Goal: Transaction & Acquisition: Subscribe to service/newsletter

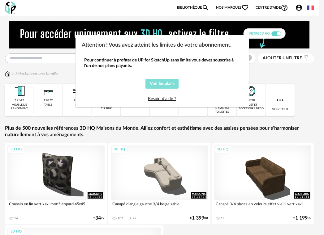
click at [165, 84] on span "Voir les plans" at bounding box center [162, 84] width 25 height 4
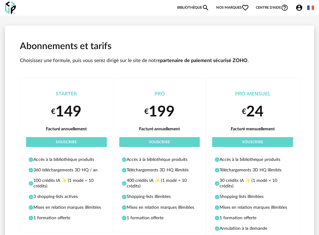
click at [191, 8] on link "Bibliothèque Magnify icon" at bounding box center [193, 7] width 32 height 7
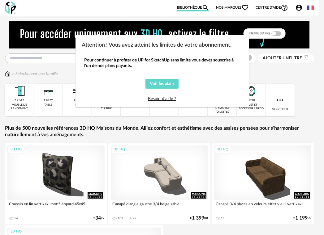
click at [289, 72] on div "Attention ! Vous avez atteint les limites de votre abonnement. Pour continuer à…" at bounding box center [162, 117] width 324 height 235
click at [265, 83] on div "Attention ! Vous avez atteint les limites de votre abonnement. Pour continuer à…" at bounding box center [162, 117] width 324 height 235
click at [53, 59] on div "Attention ! Vous avez atteint les limites de votre abonnement. Pour continuer à…" at bounding box center [162, 117] width 324 height 235
click at [53, 58] on div "Attention ! Vous avez atteint les limites de votre abonnement. Pour continuer à…" at bounding box center [162, 117] width 324 height 235
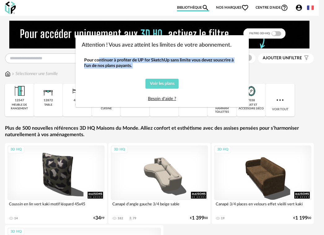
click at [53, 58] on div "Attention ! Vous avez atteint les limites de votre abonnement. Pour continuer à…" at bounding box center [162, 117] width 324 height 235
click at [161, 97] on link "Besoin d'aide ?" at bounding box center [162, 99] width 28 height 4
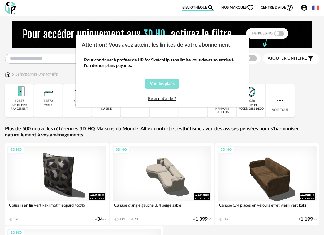
click at [160, 83] on span "Voir les plans" at bounding box center [162, 84] width 25 height 4
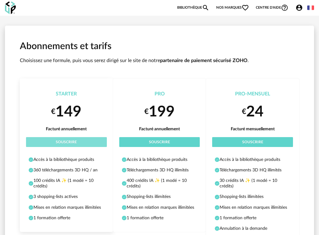
click at [72, 138] on button "Souscrire" at bounding box center [66, 142] width 81 height 10
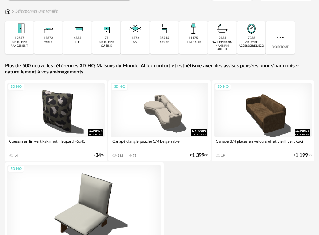
scroll to position [37, 0]
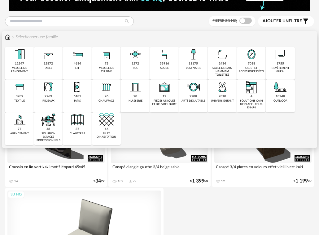
click at [172, 63] on div "35916 assise" at bounding box center [164, 63] width 29 height 33
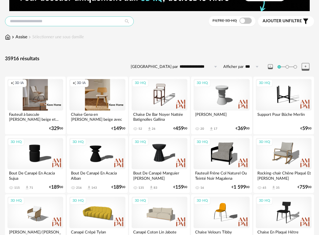
click at [56, 21] on input "text" at bounding box center [69, 21] width 129 height 10
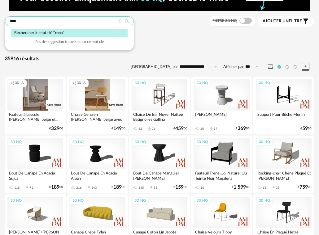
type input "****"
type input "**********"
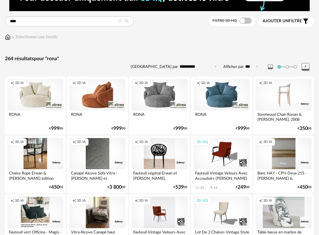
click at [218, 98] on div "Creation icon 3D IA" at bounding box center [221, 94] width 56 height 31
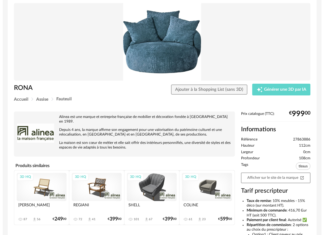
scroll to position [11, 0]
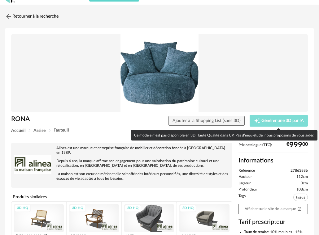
click at [281, 119] on span "Générer une 3D par IA" at bounding box center [282, 121] width 42 height 4
